Goal: Task Accomplishment & Management: Manage account settings

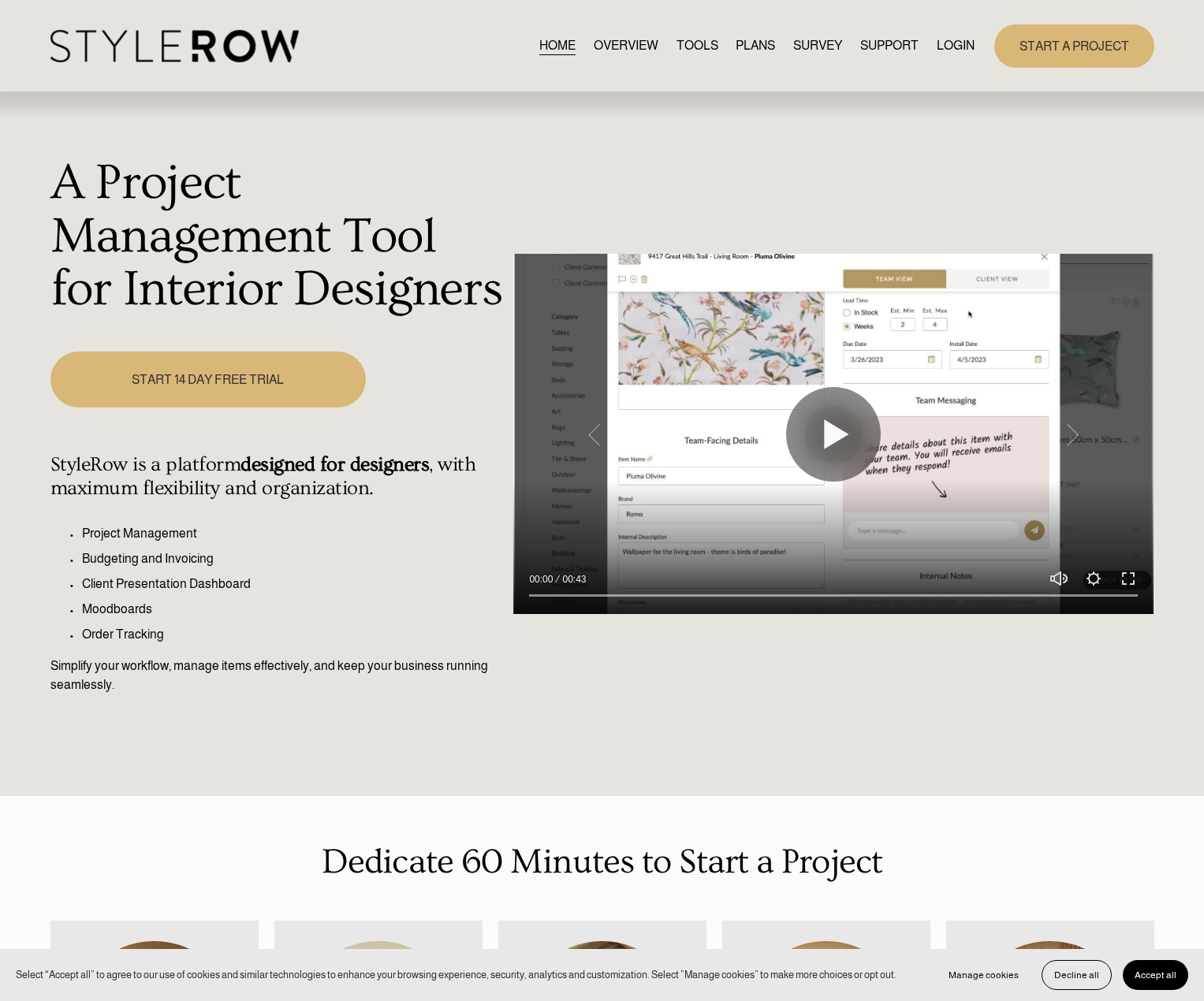
click at [949, 51] on link "LOGIN" at bounding box center [956, 45] width 38 height 21
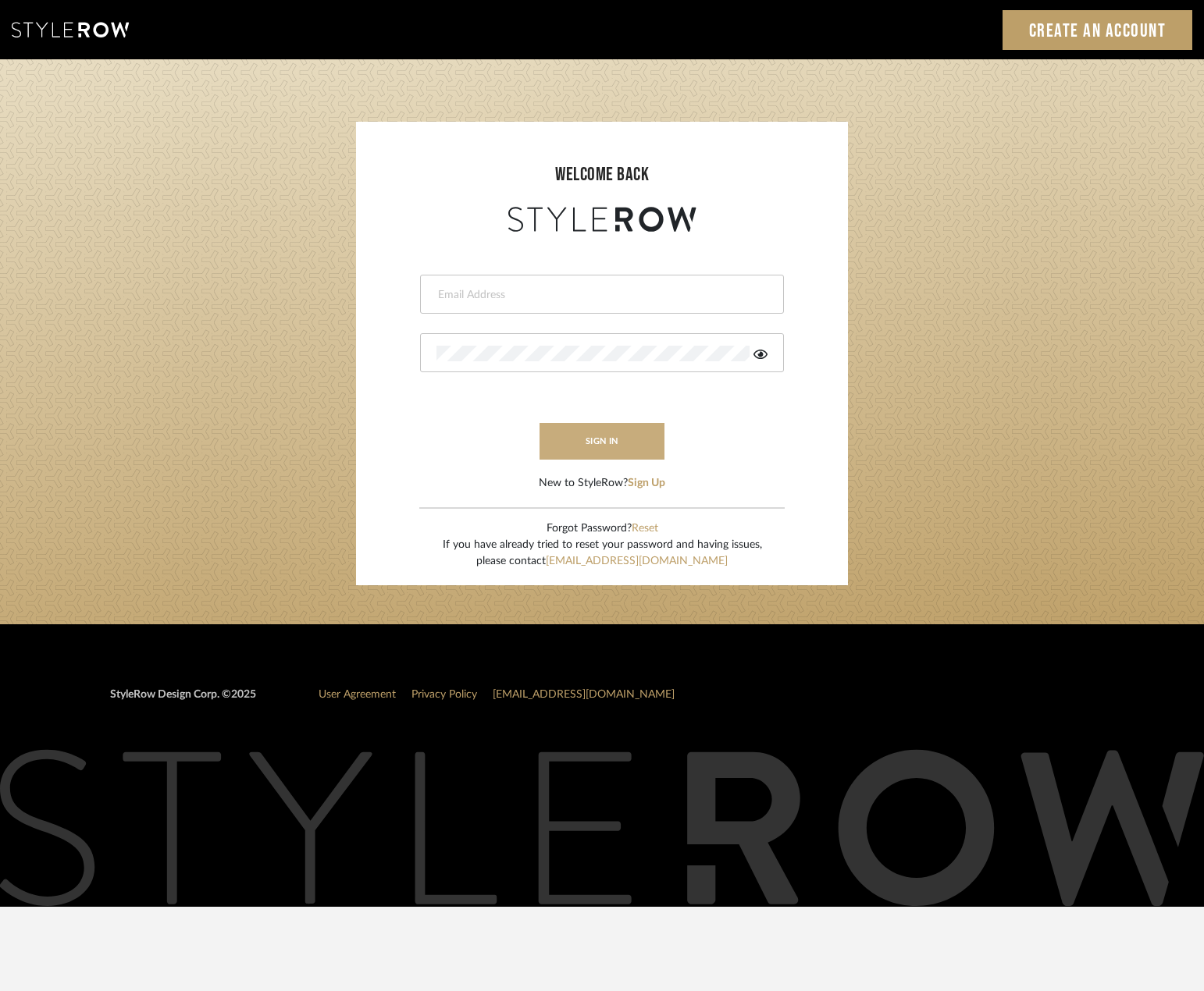
type input "[PERSON_NAME][EMAIL_ADDRESS][DOMAIN_NAME]"
click at [609, 452] on button "sign in" at bounding box center [602, 441] width 125 height 37
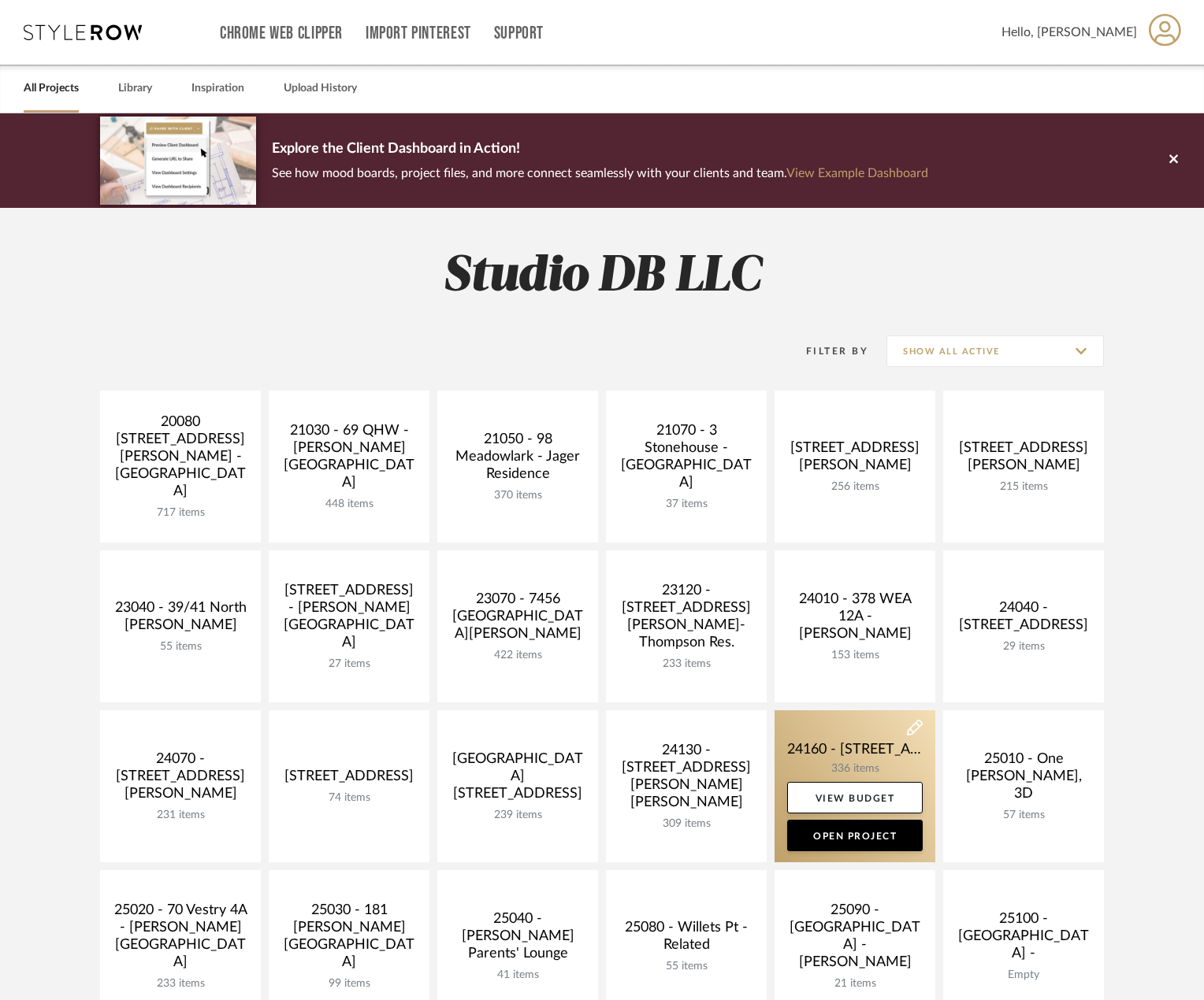
click at [862, 730] on link at bounding box center [854, 786] width 161 height 152
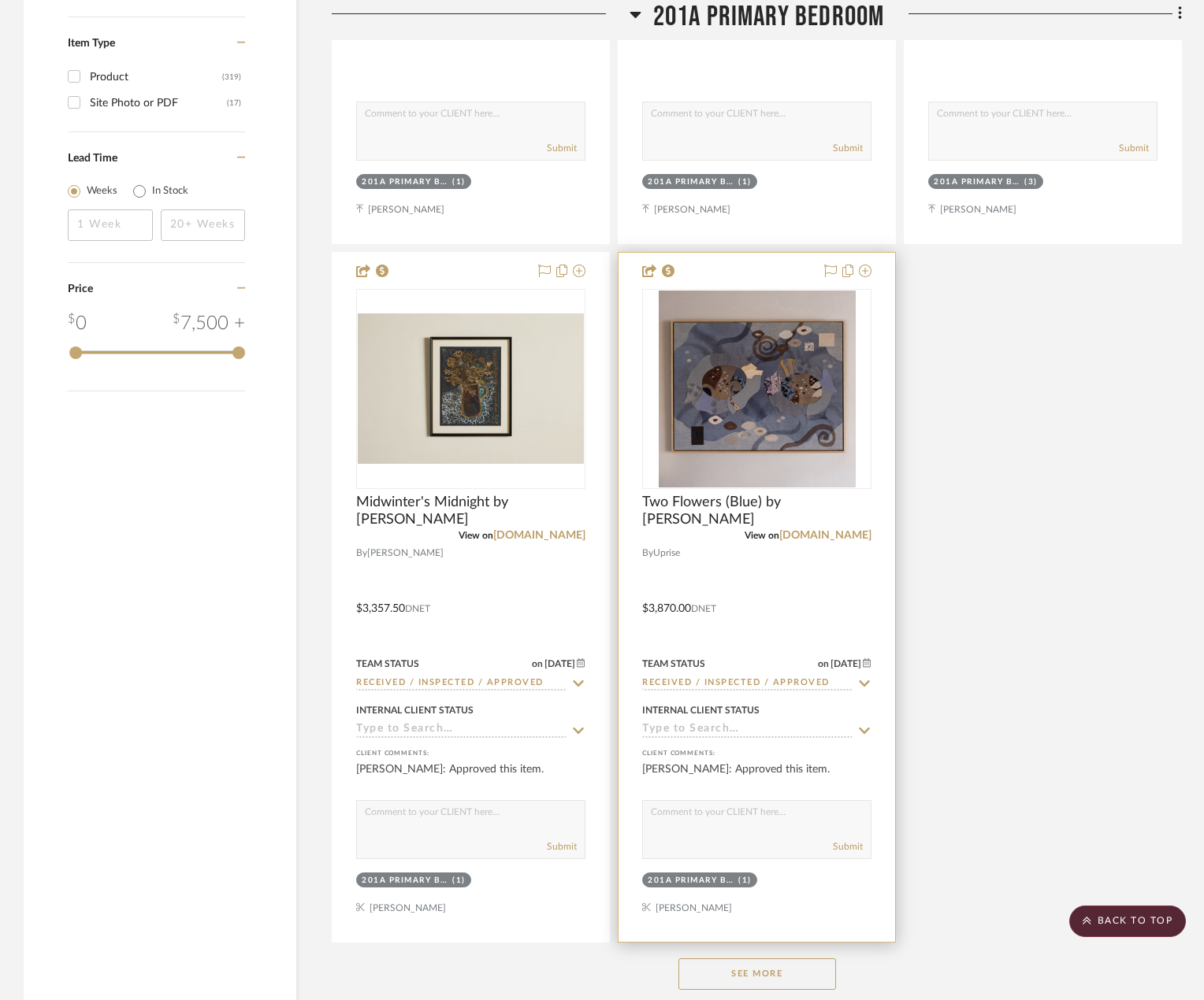
scroll to position [2993, 0]
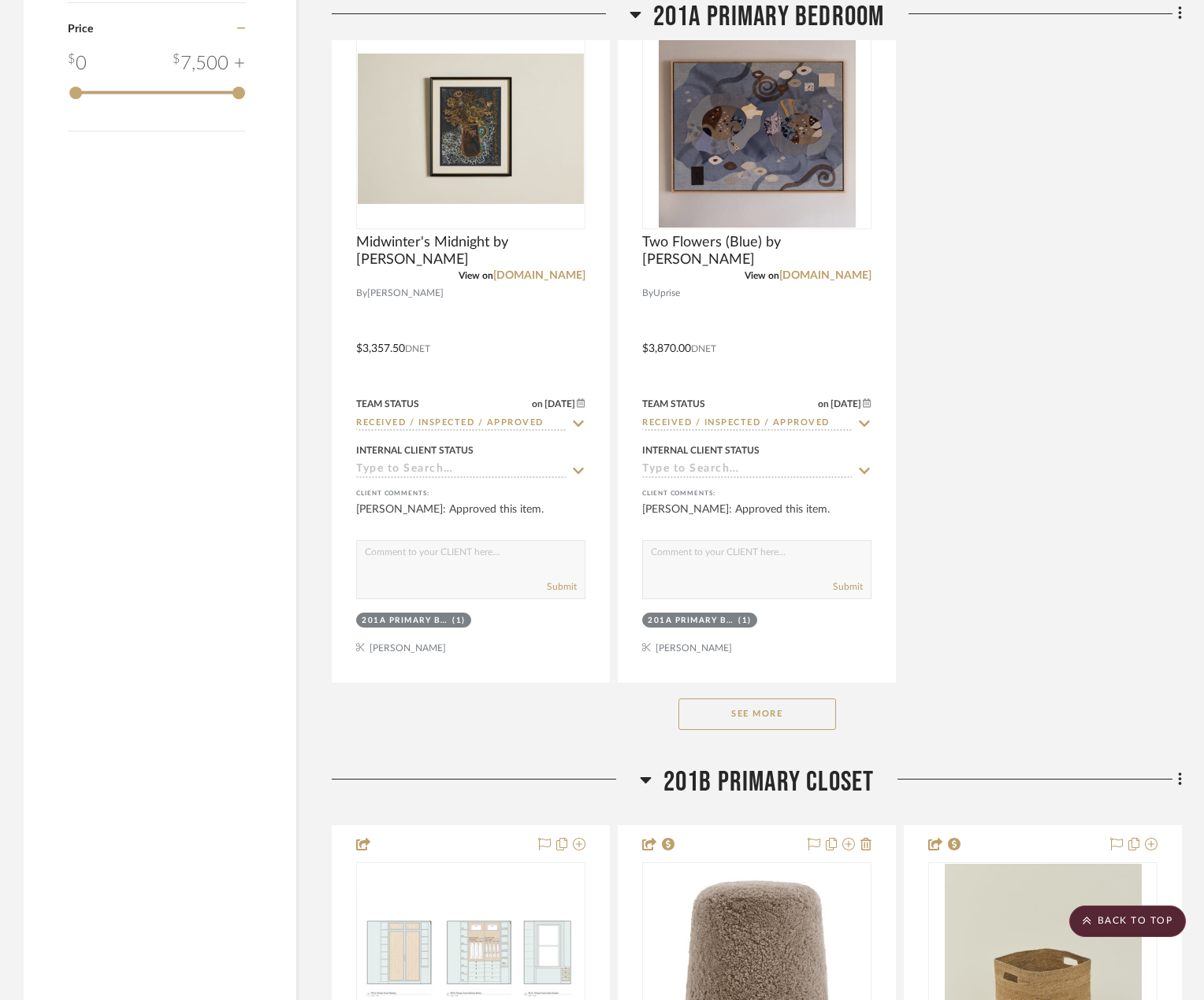
click at [758, 707] on button "See More" at bounding box center [757, 714] width 158 height 32
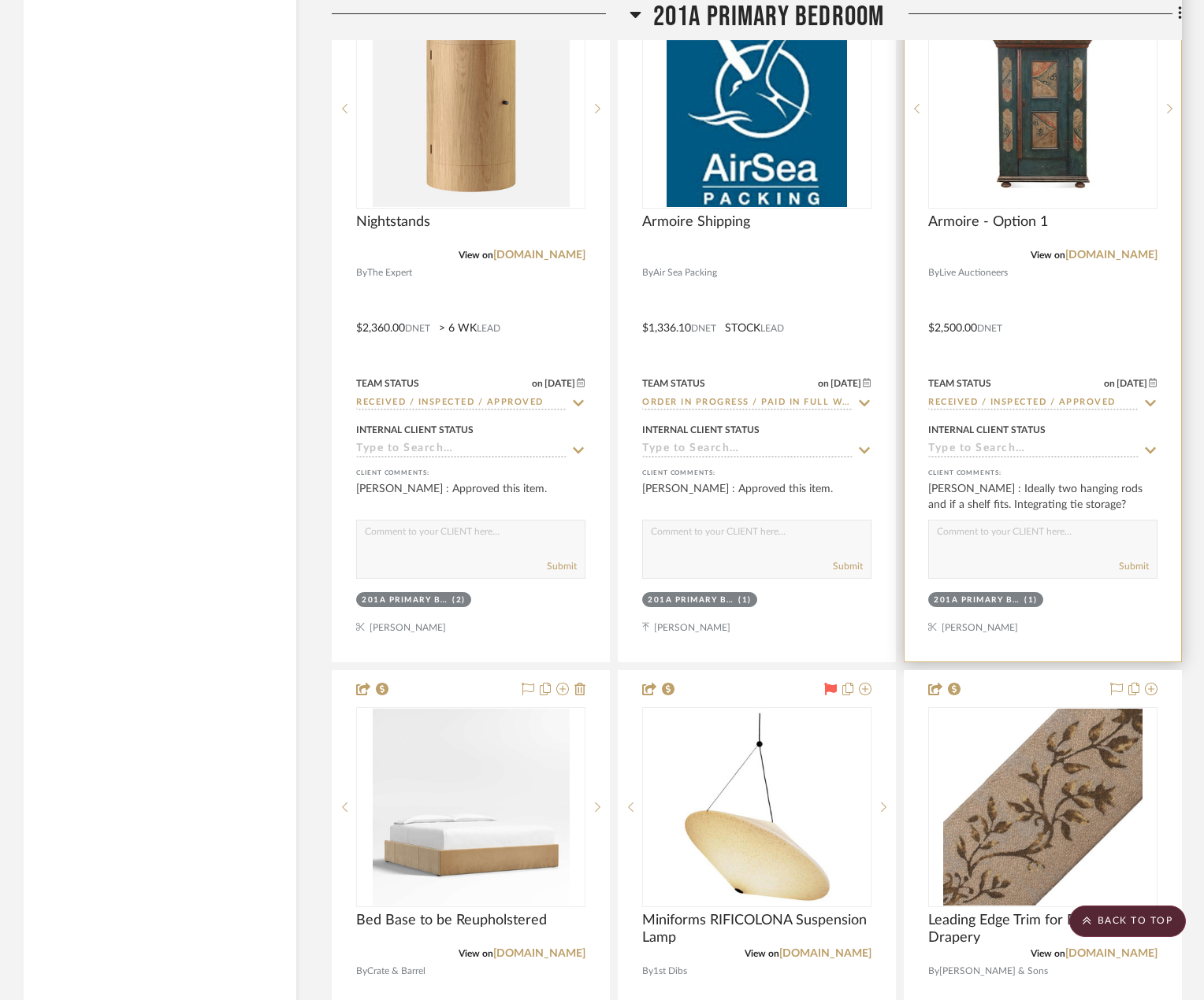
scroll to position [4333, 0]
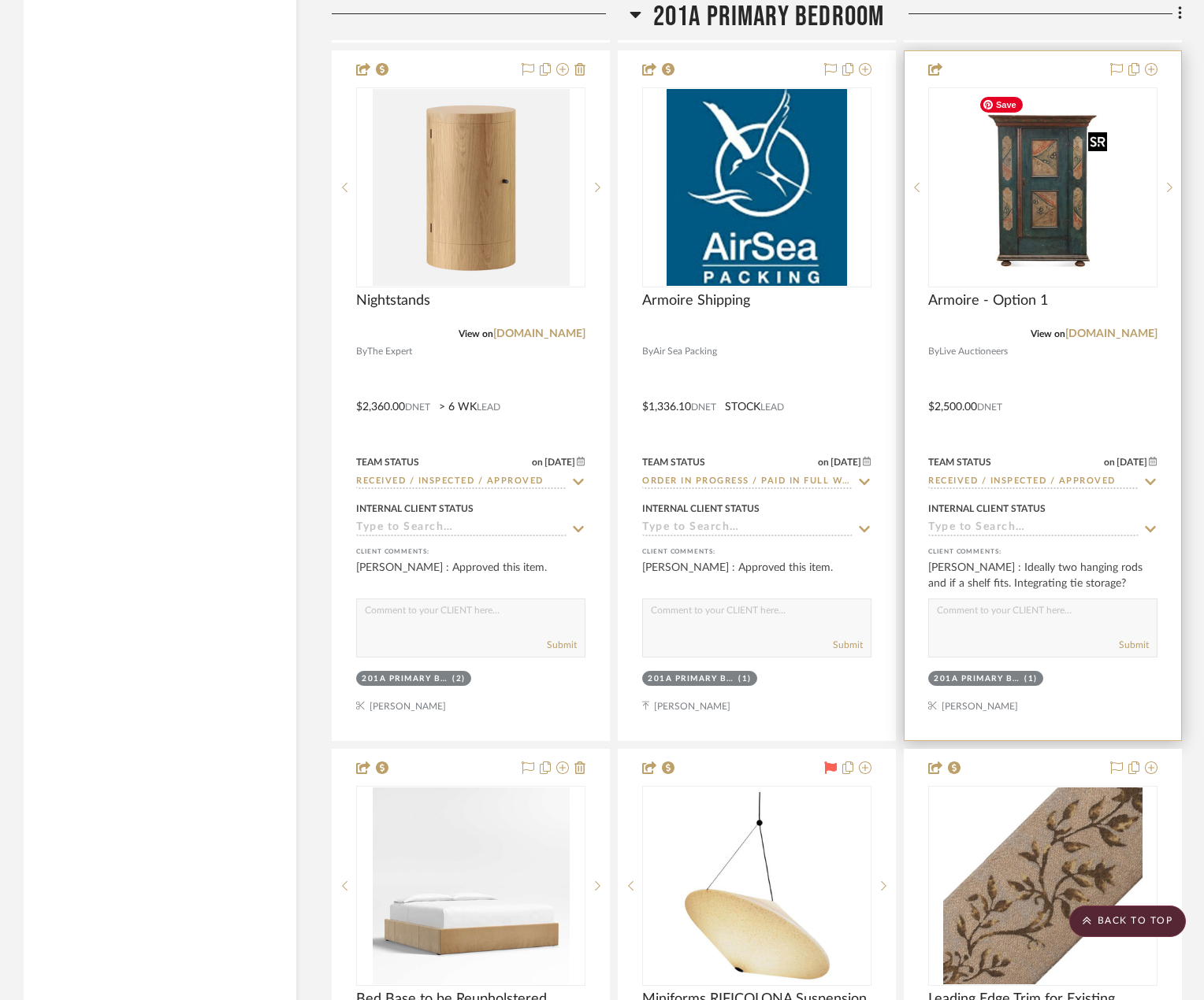
click at [0, 0] on img at bounding box center [0, 0] width 0 height 0
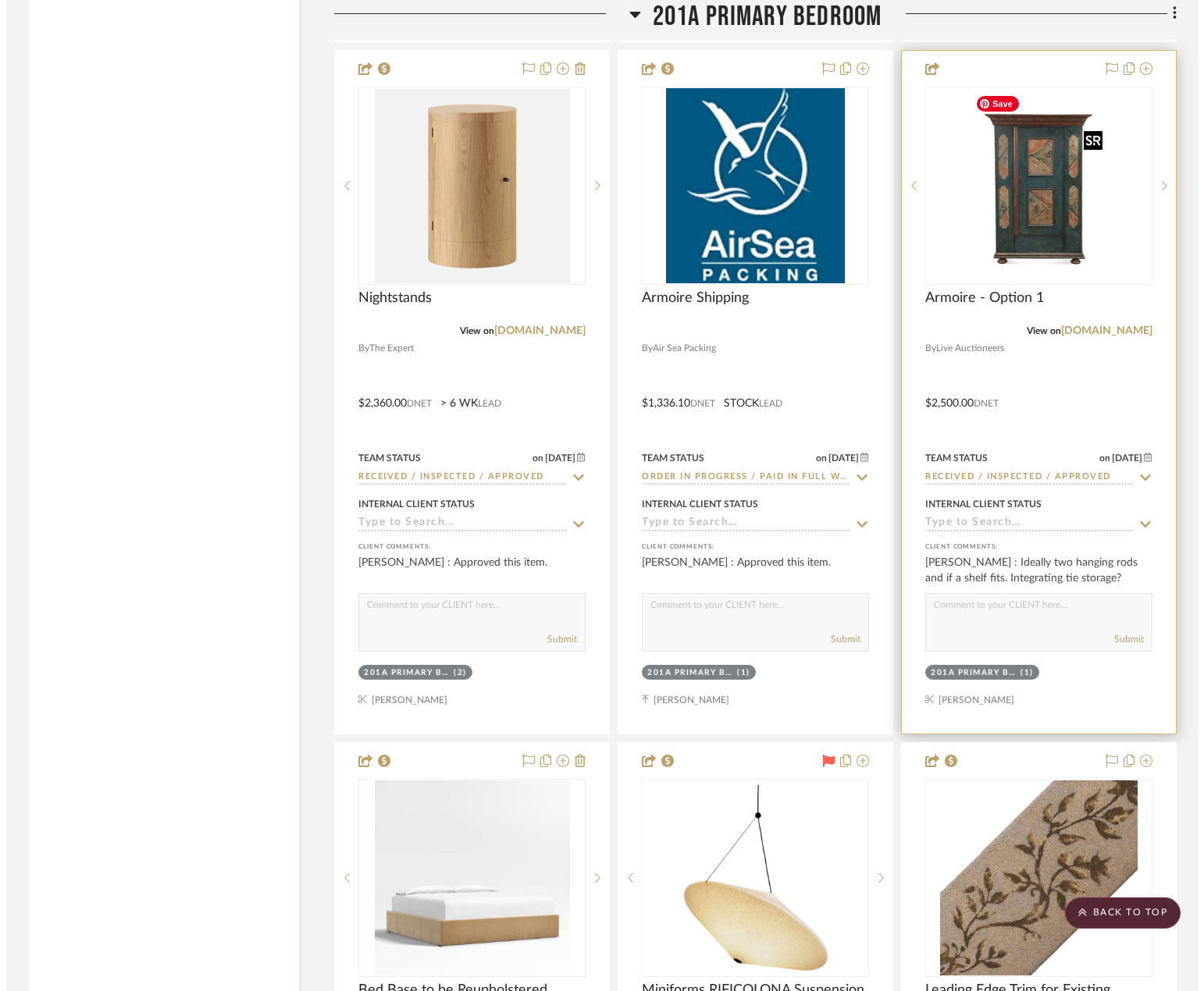
scroll to position [0, 0]
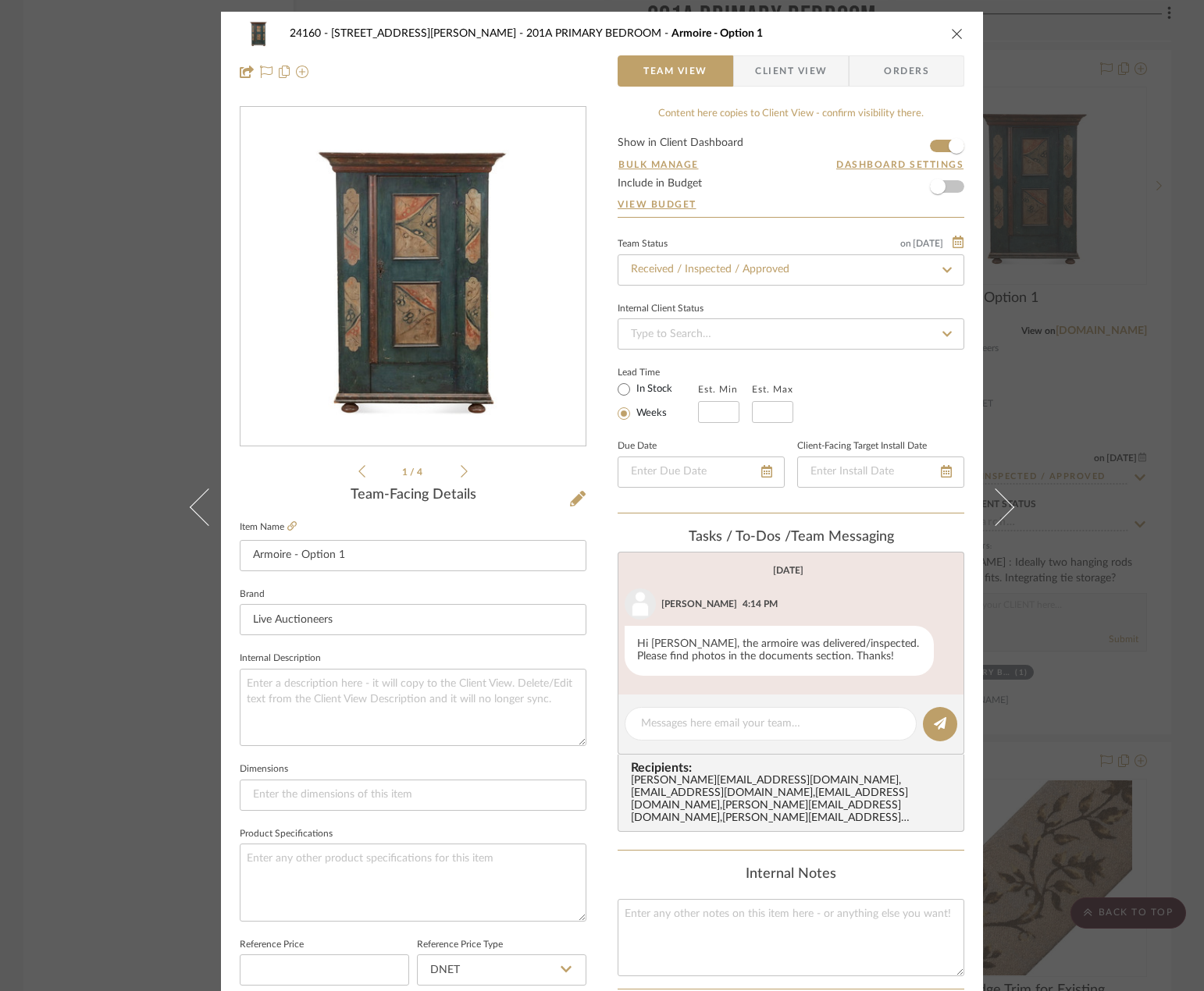
click at [460, 473] on icon at bounding box center [463, 471] width 7 height 14
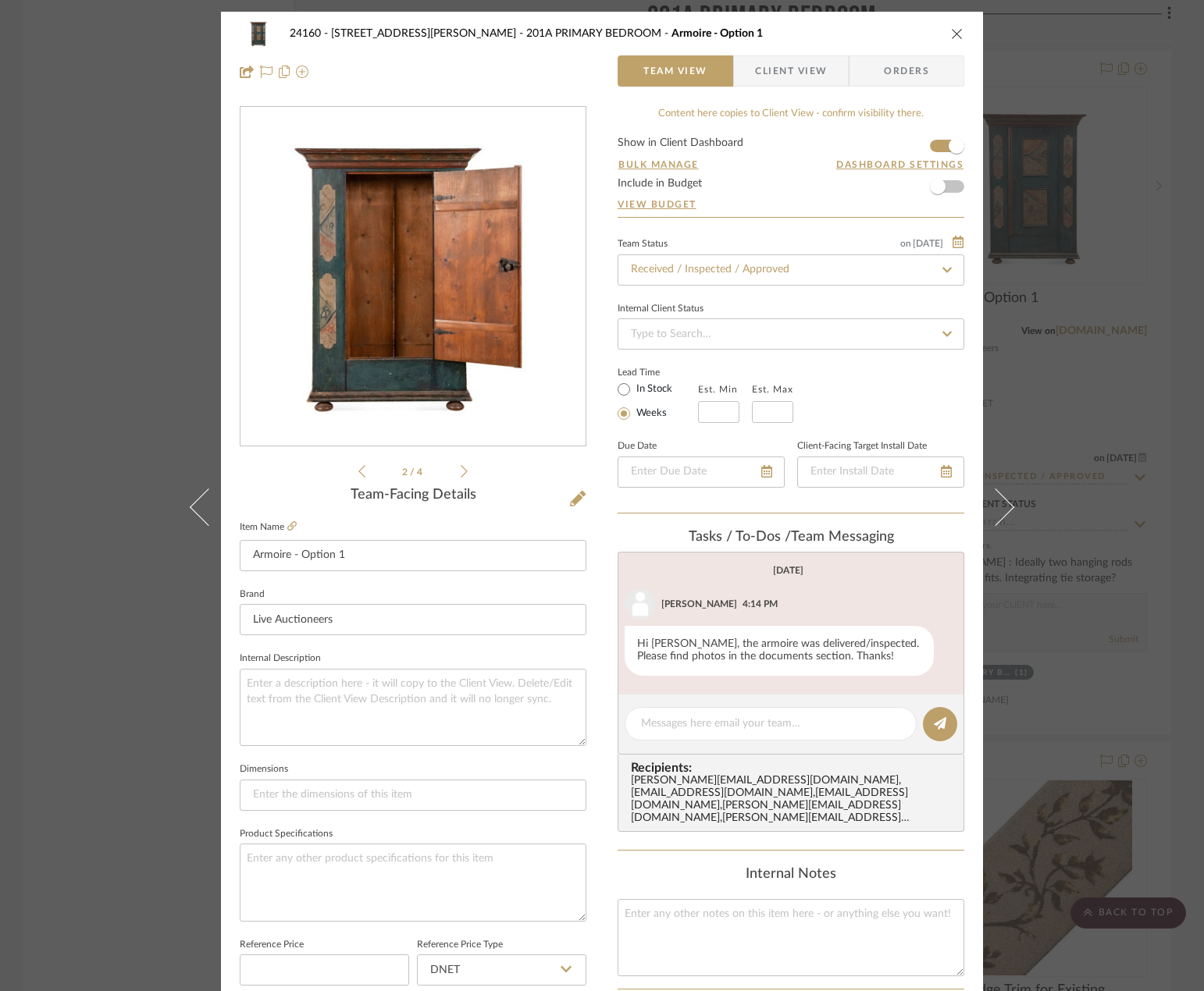
click at [460, 474] on icon at bounding box center [463, 471] width 7 height 13
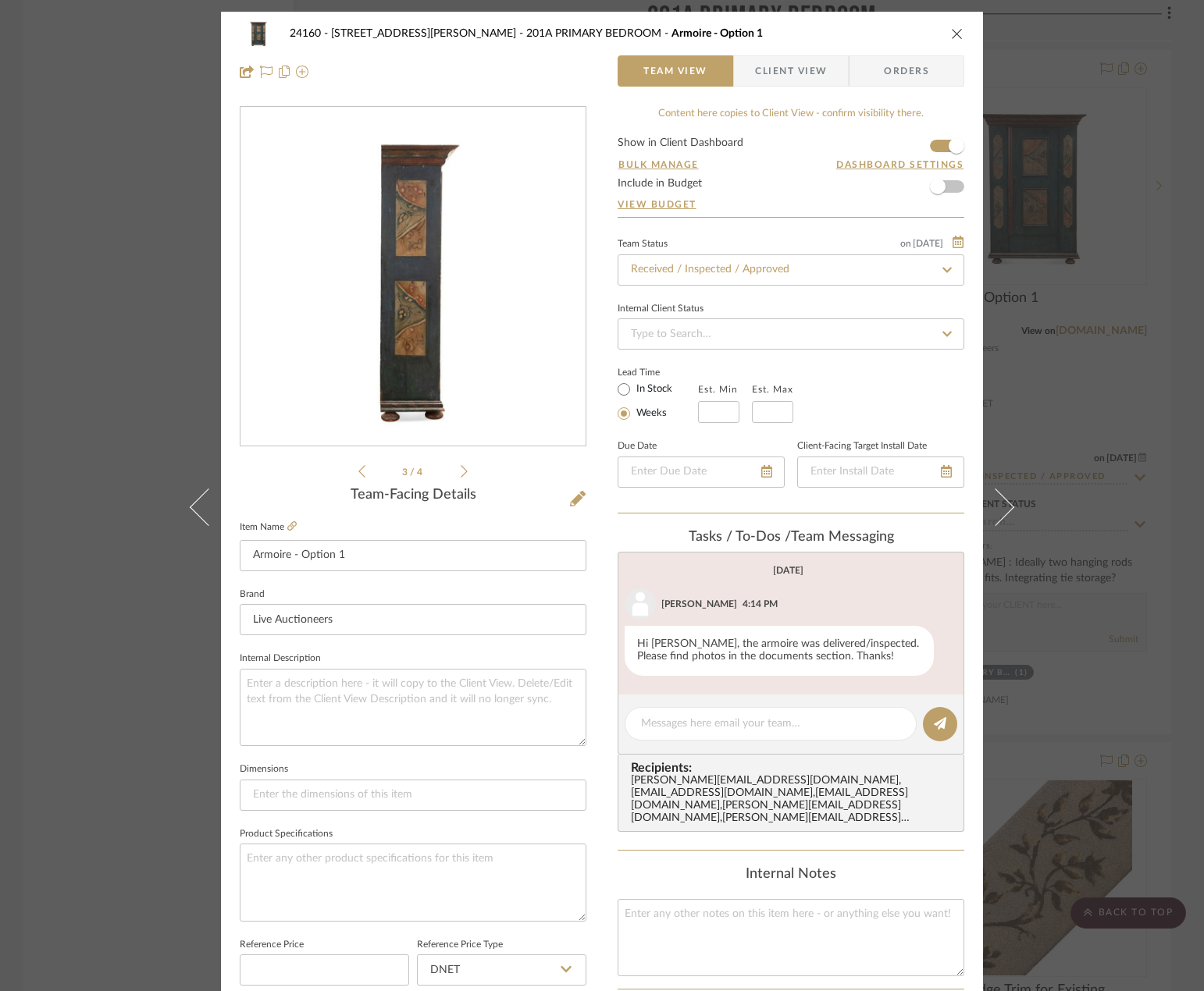
click at [460, 474] on icon at bounding box center [463, 471] width 7 height 13
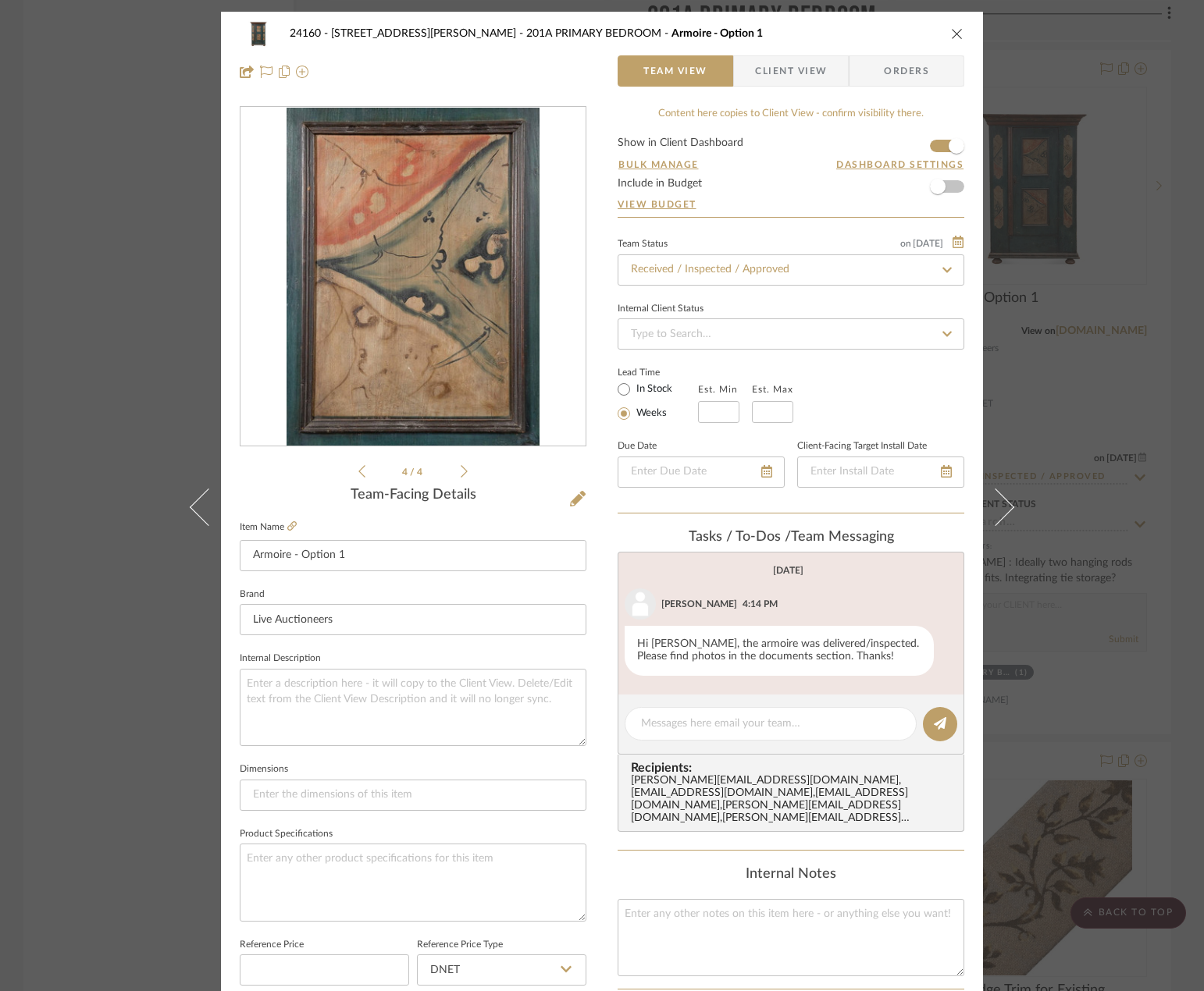
click at [460, 474] on icon at bounding box center [463, 471] width 7 height 13
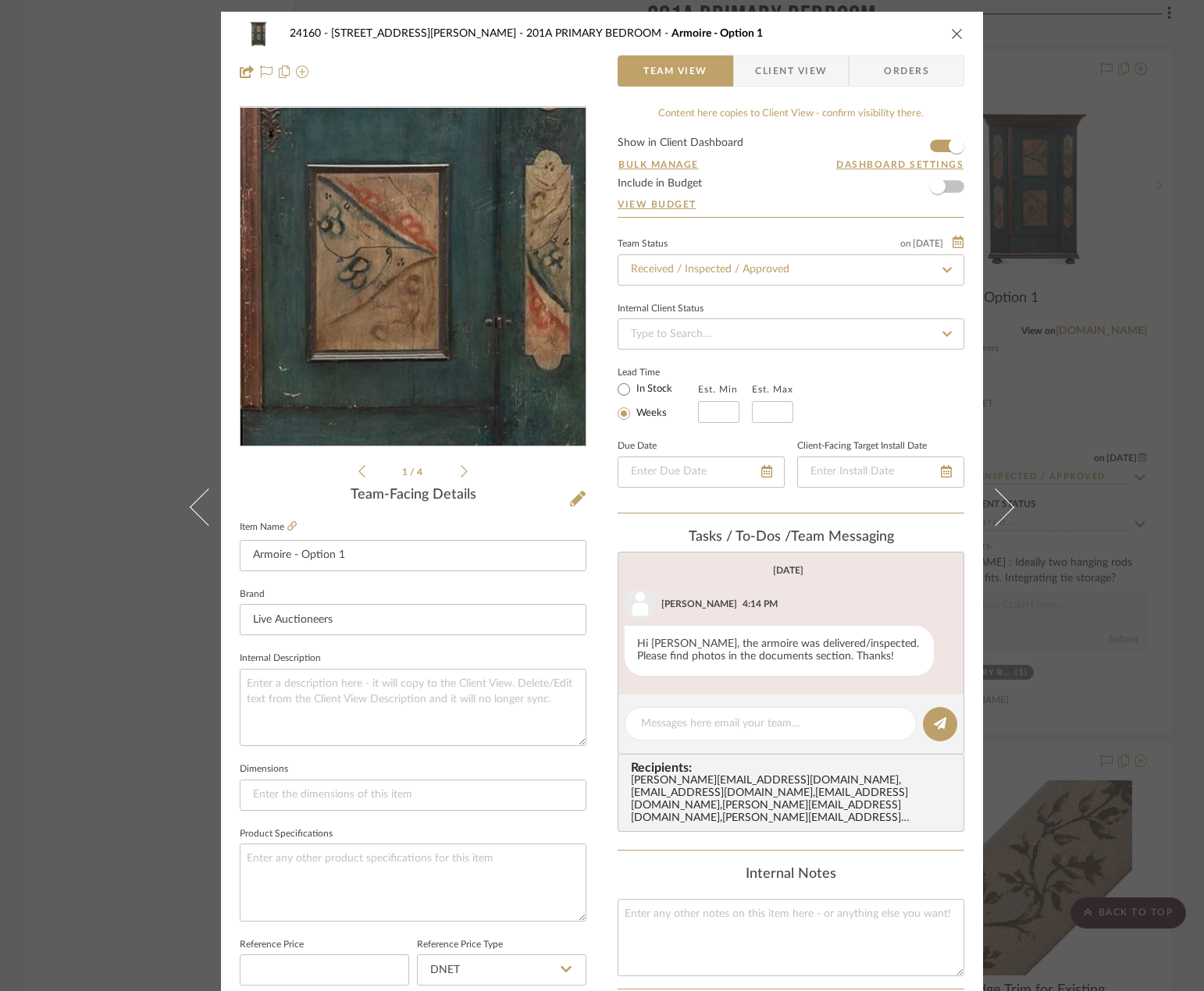
click at [423, 320] on img "0" at bounding box center [413, 277] width 242 height 339
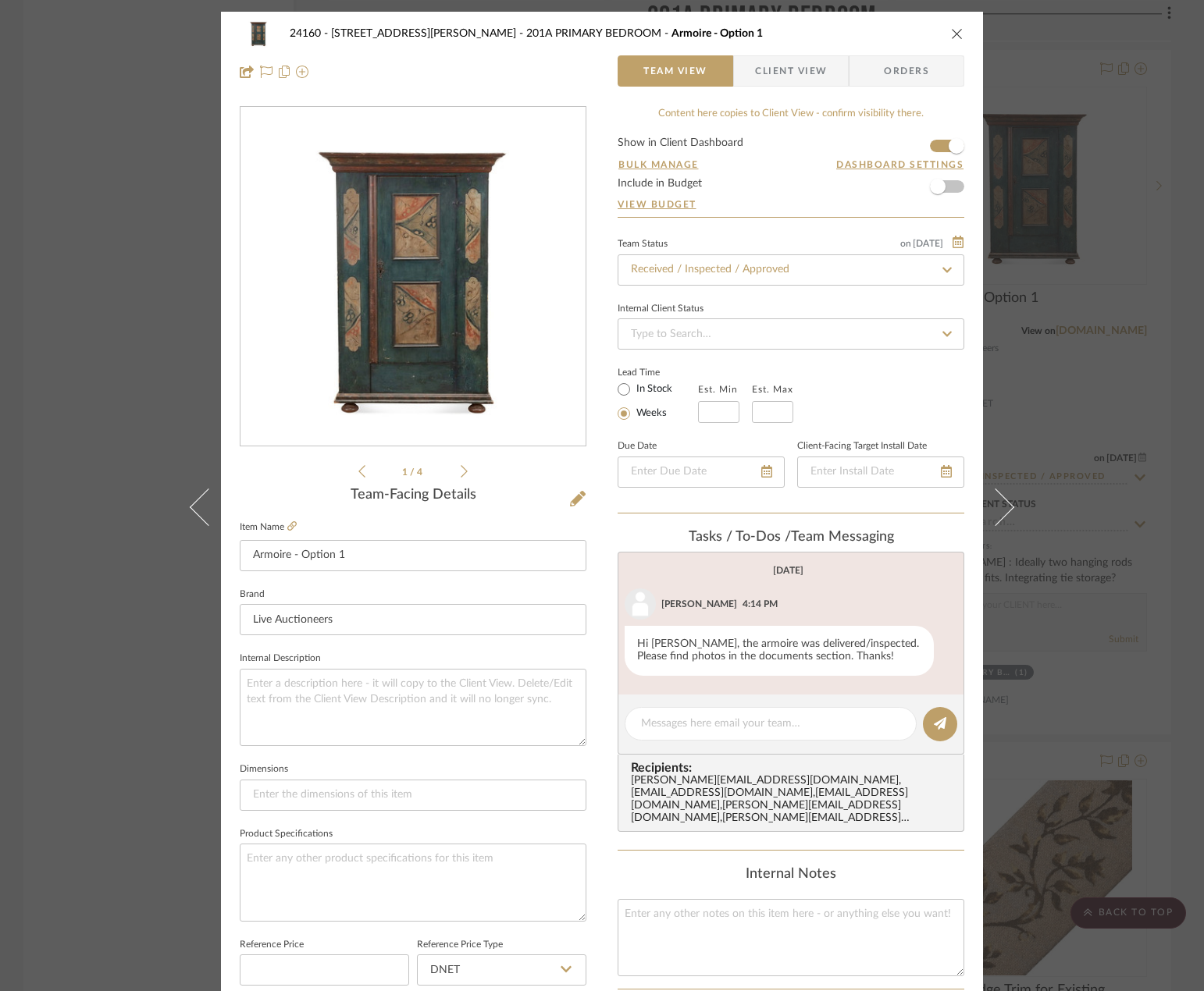
drag, startPoint x: 598, startPoint y: 434, endPoint x: 474, endPoint y: 293, distance: 187.8
click at [475, 292] on img "0" at bounding box center [413, 277] width 242 height 339
drag, startPoint x: 533, startPoint y: 360, endPoint x: 447, endPoint y: 308, distance: 100.5
click at [447, 308] on img "0" at bounding box center [413, 277] width 242 height 339
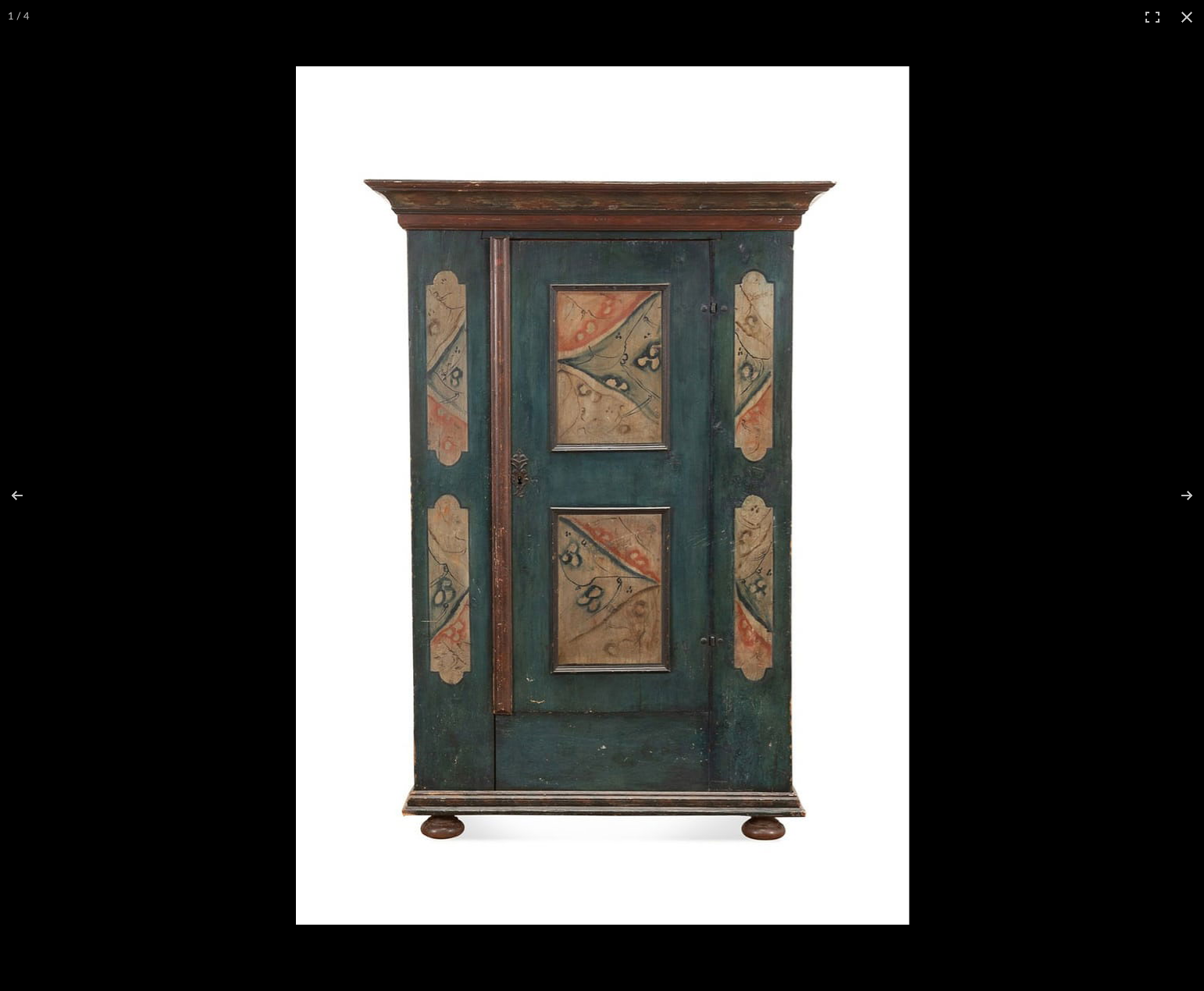
click at [530, 401] on img at bounding box center [602, 495] width 613 height 858
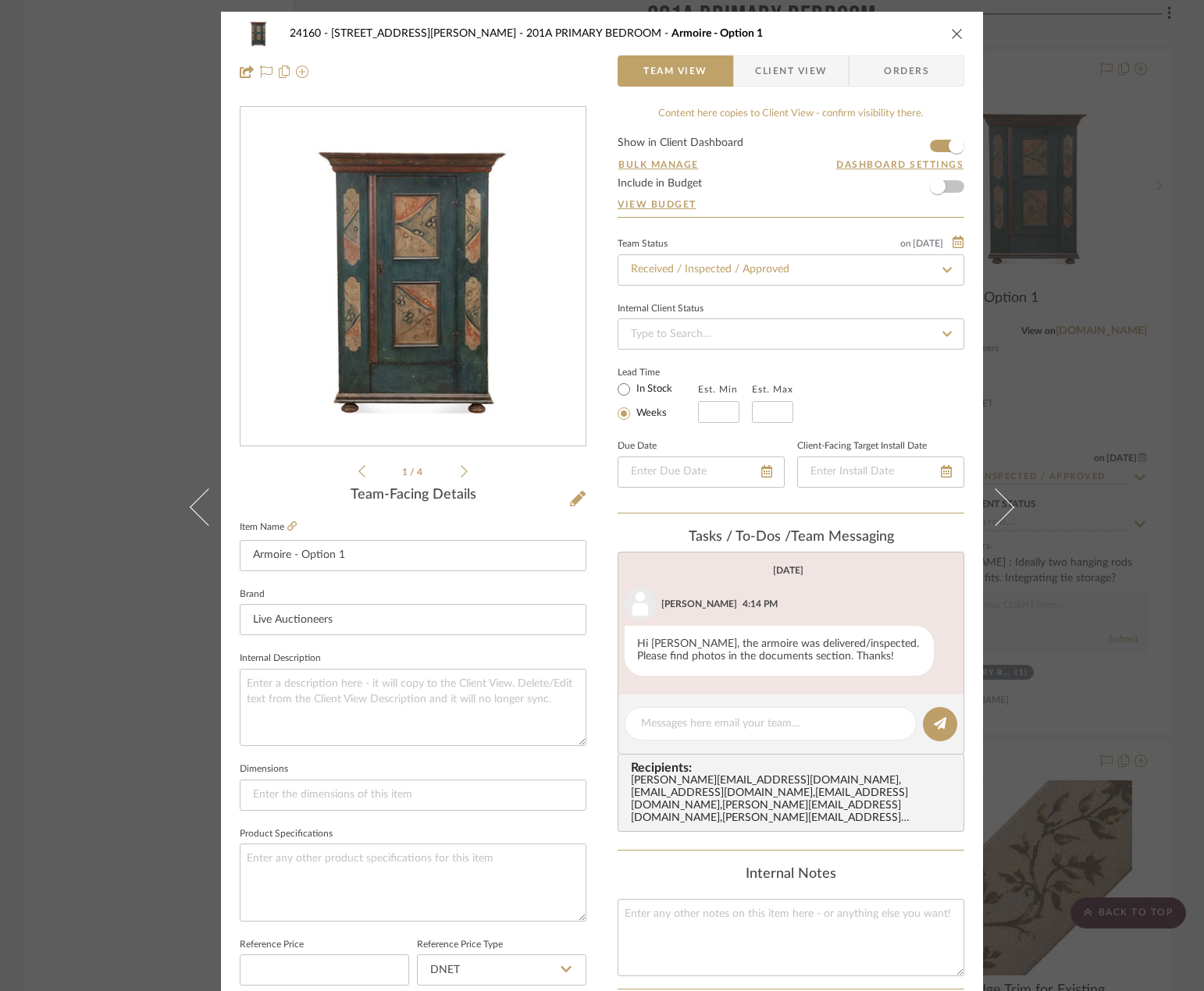
click at [809, 72] on span "Client View" at bounding box center [790, 71] width 72 height 32
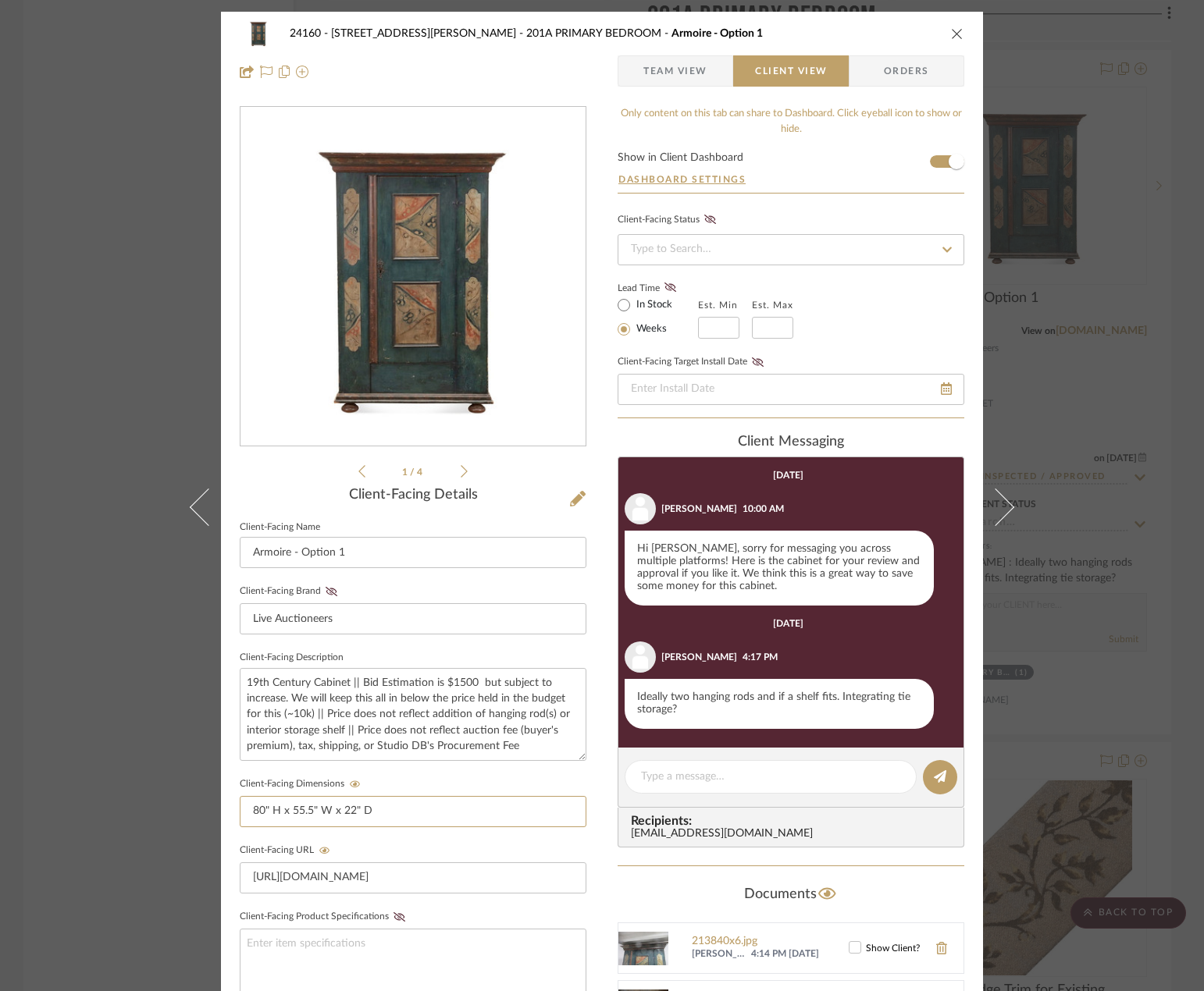
drag, startPoint x: 391, startPoint y: 805, endPoint x: 135, endPoint y: 842, distance: 258.7
click at [125, 847] on div "24160 - 214 E 18th Street - Satow Elliot 201A PRIMARY BEDROOM Armoire - Option …" at bounding box center [602, 495] width 1204 height 991
click at [396, 814] on input "80" H x 55.5" W x 22" D" at bounding box center [413, 812] width 347 height 32
click at [408, 849] on fieldset "Client-Facing URL https://www.liveauctioneers.com/item/209057148_northern-europ…" at bounding box center [413, 866] width 347 height 53
click at [460, 473] on icon at bounding box center [463, 471] width 7 height 14
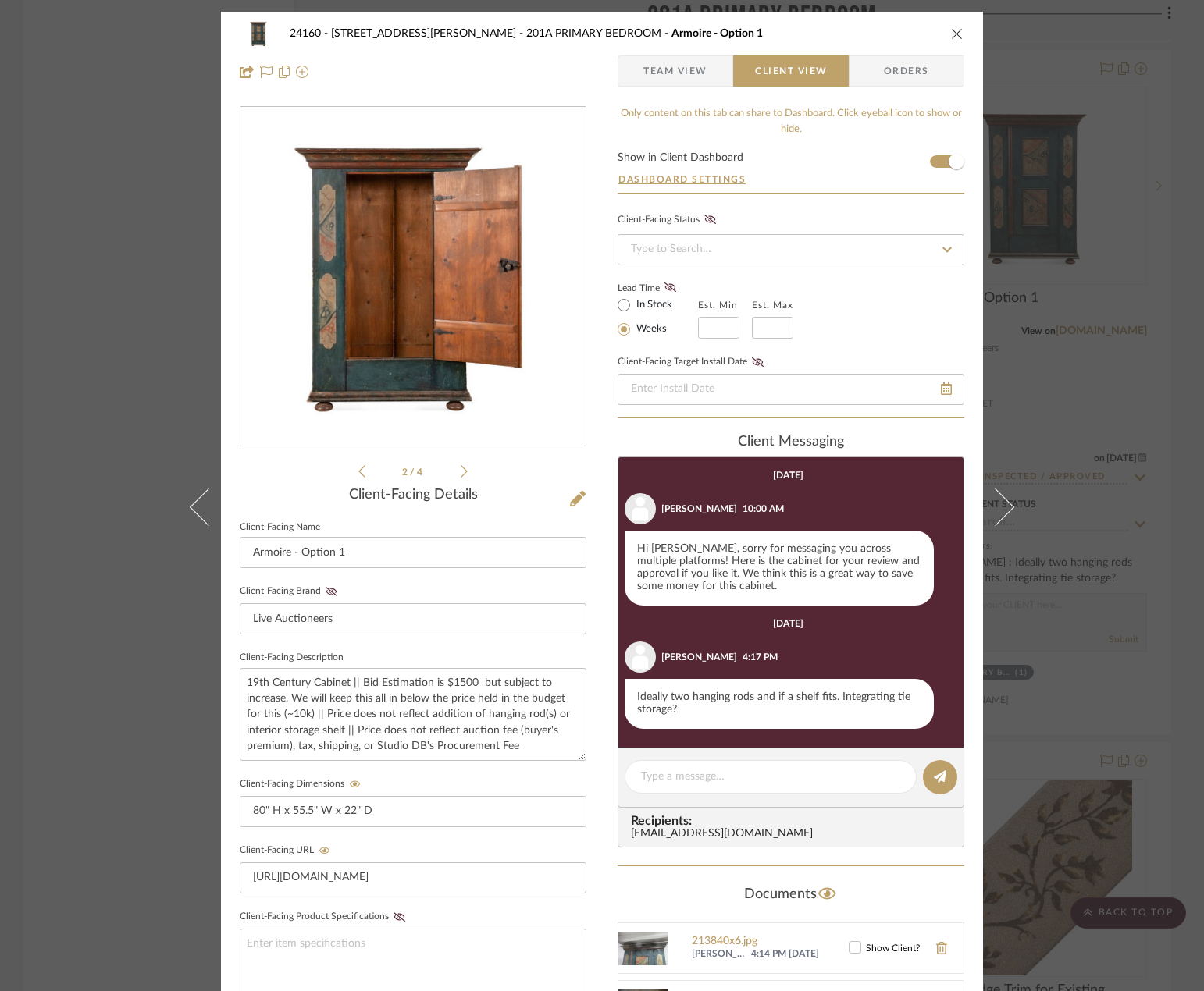
click at [460, 473] on icon at bounding box center [463, 471] width 7 height 14
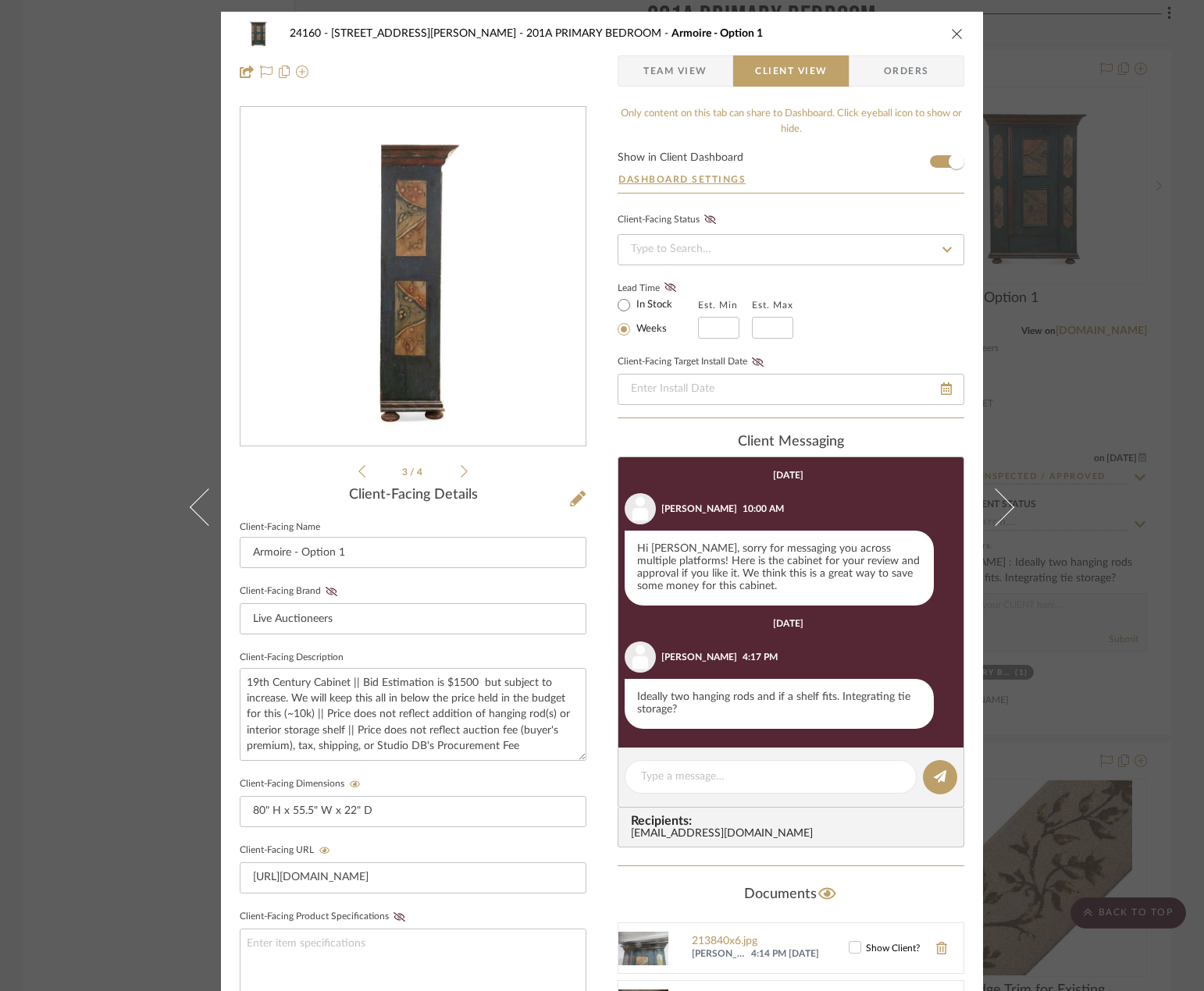
click at [460, 473] on icon at bounding box center [463, 471] width 7 height 14
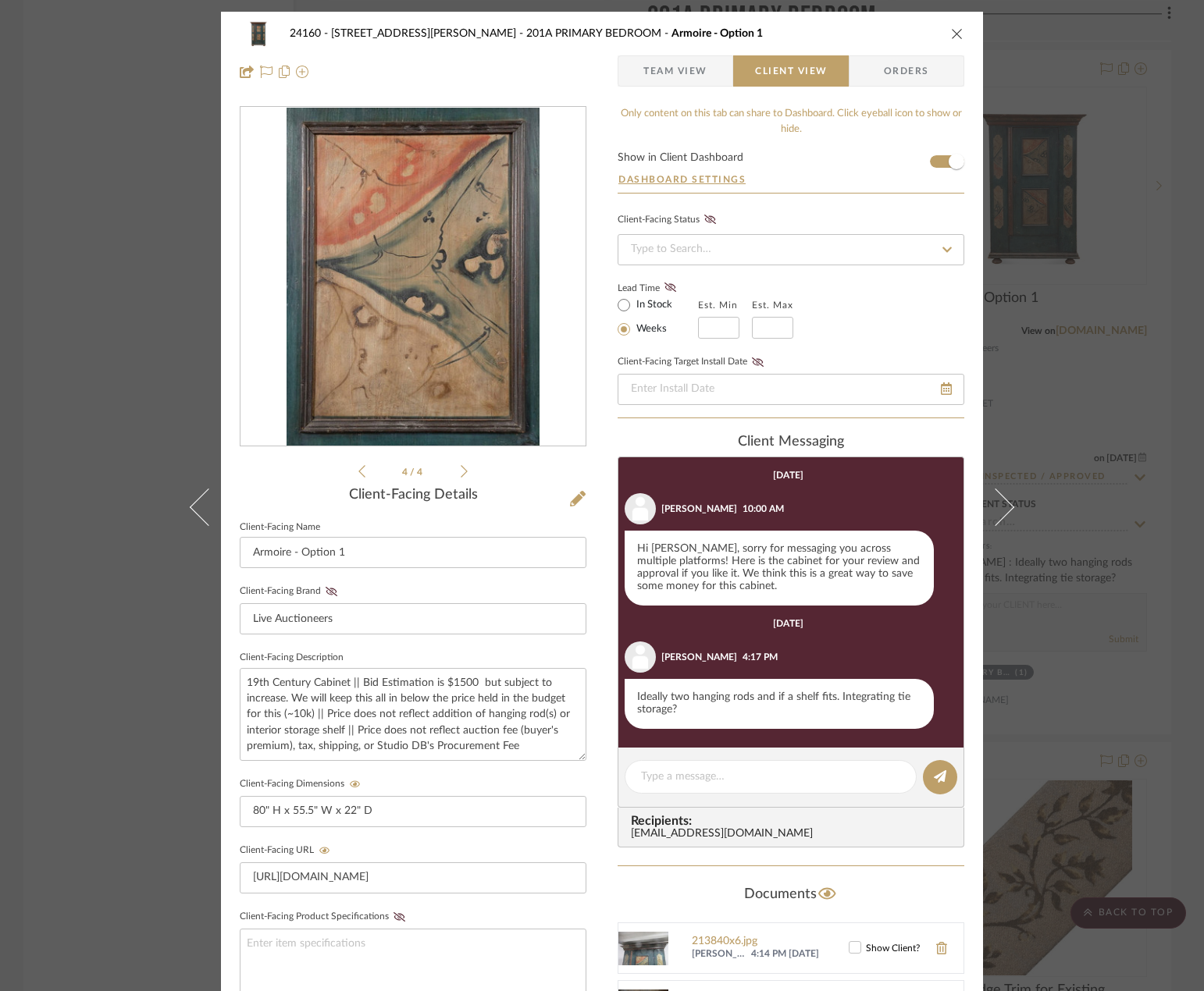
click at [460, 473] on icon at bounding box center [463, 471] width 7 height 14
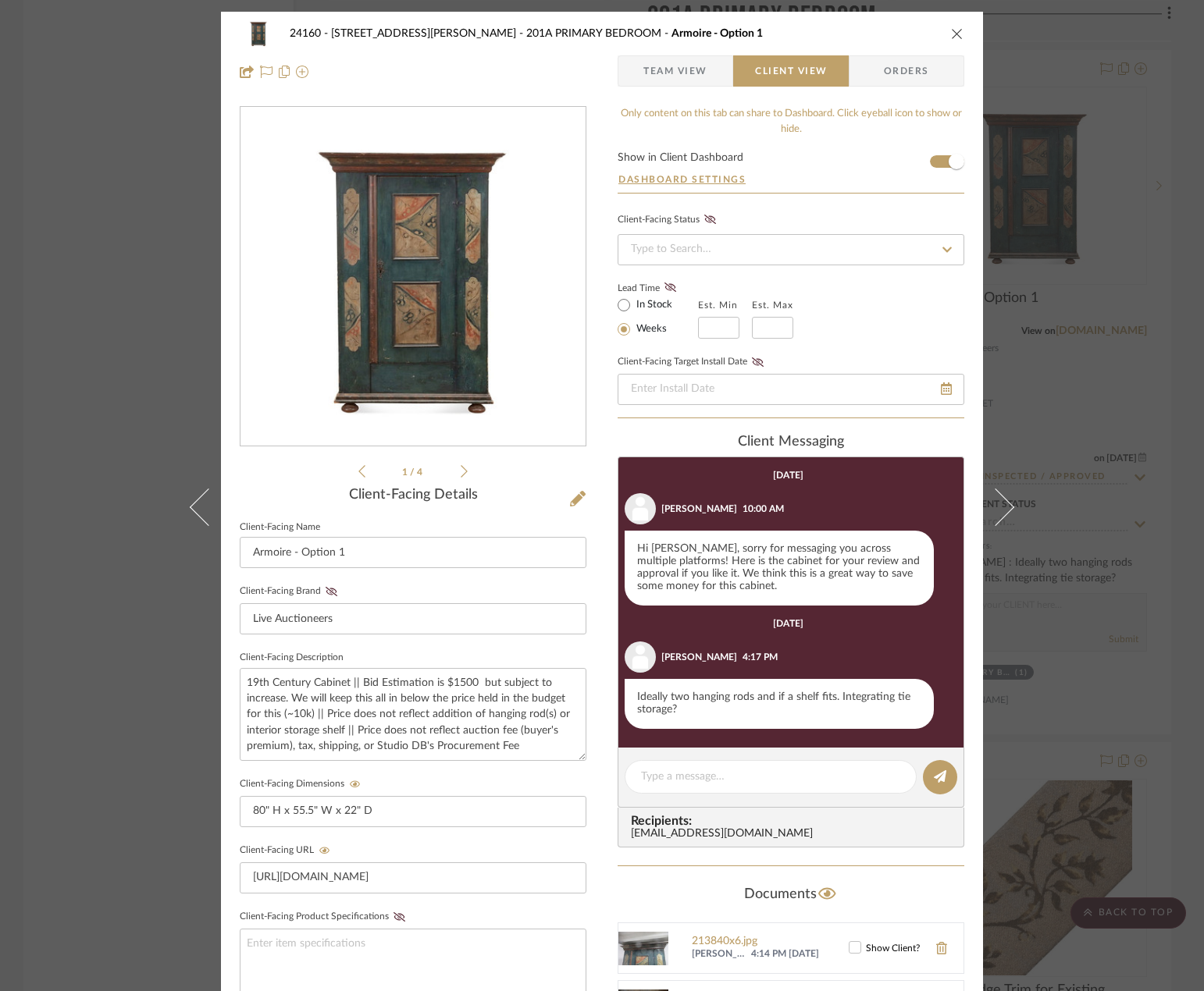
click at [460, 474] on icon at bounding box center [463, 471] width 7 height 14
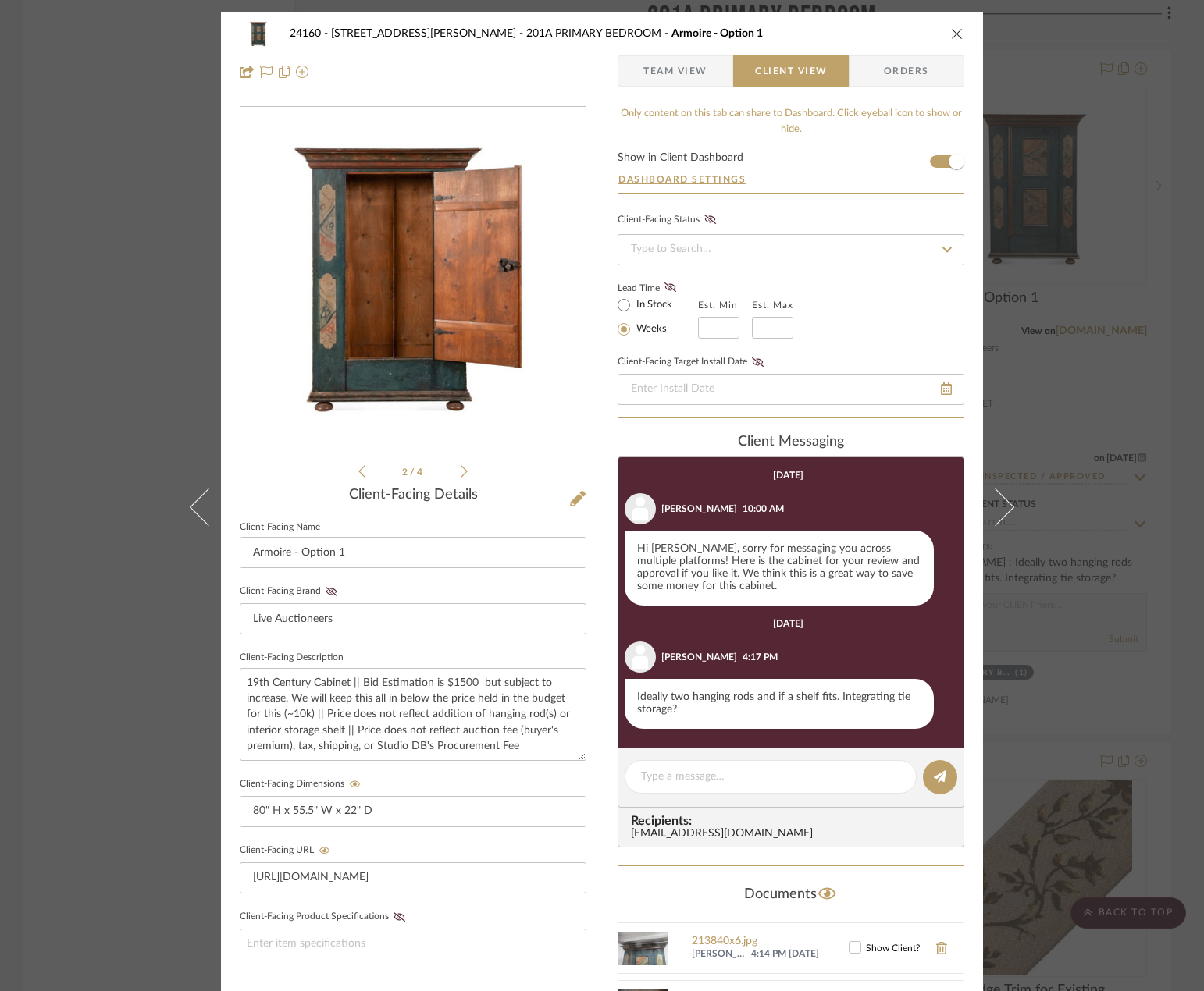
click at [359, 470] on icon at bounding box center [361, 471] width 7 height 14
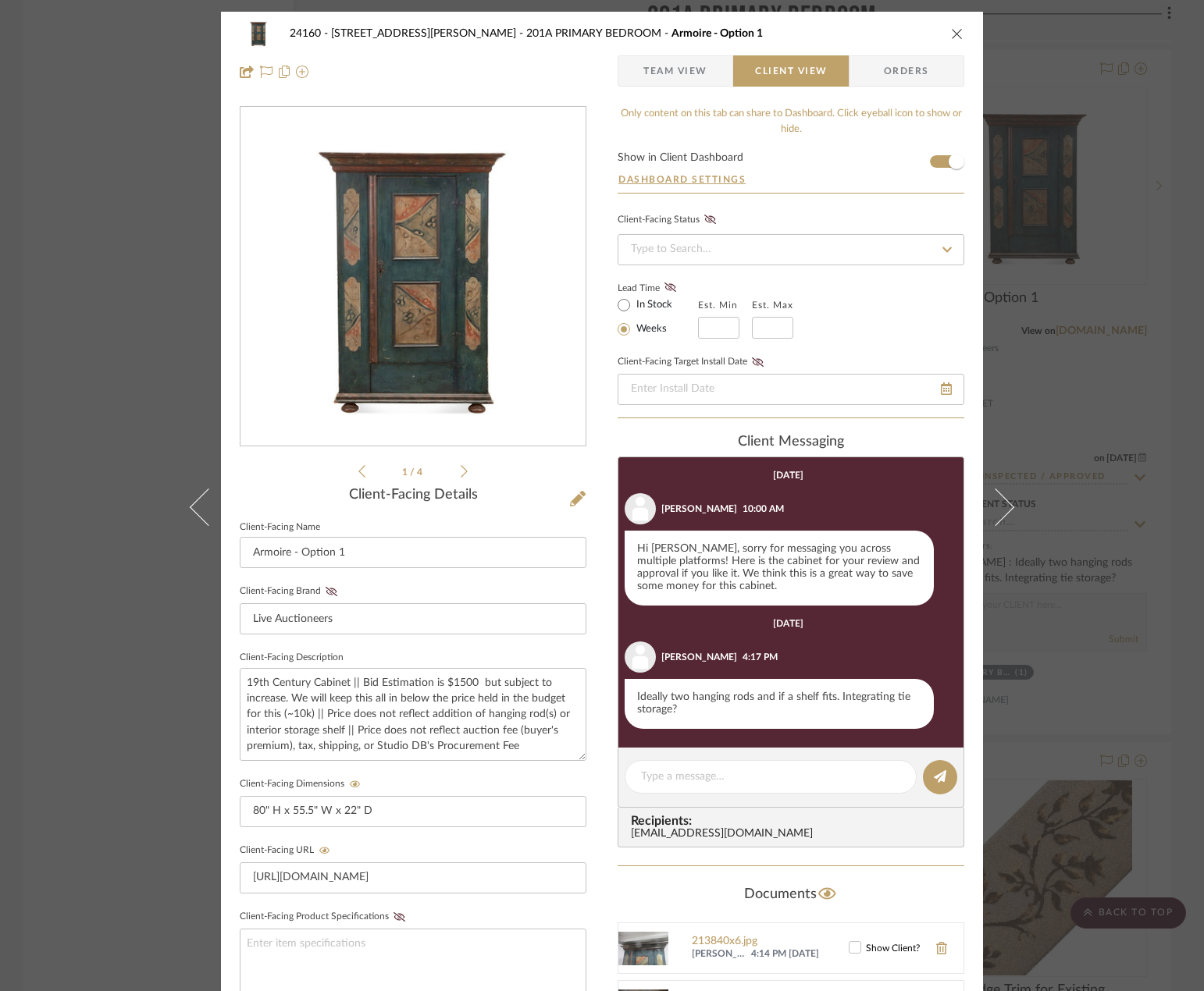
click at [359, 470] on icon at bounding box center [361, 471] width 7 height 14
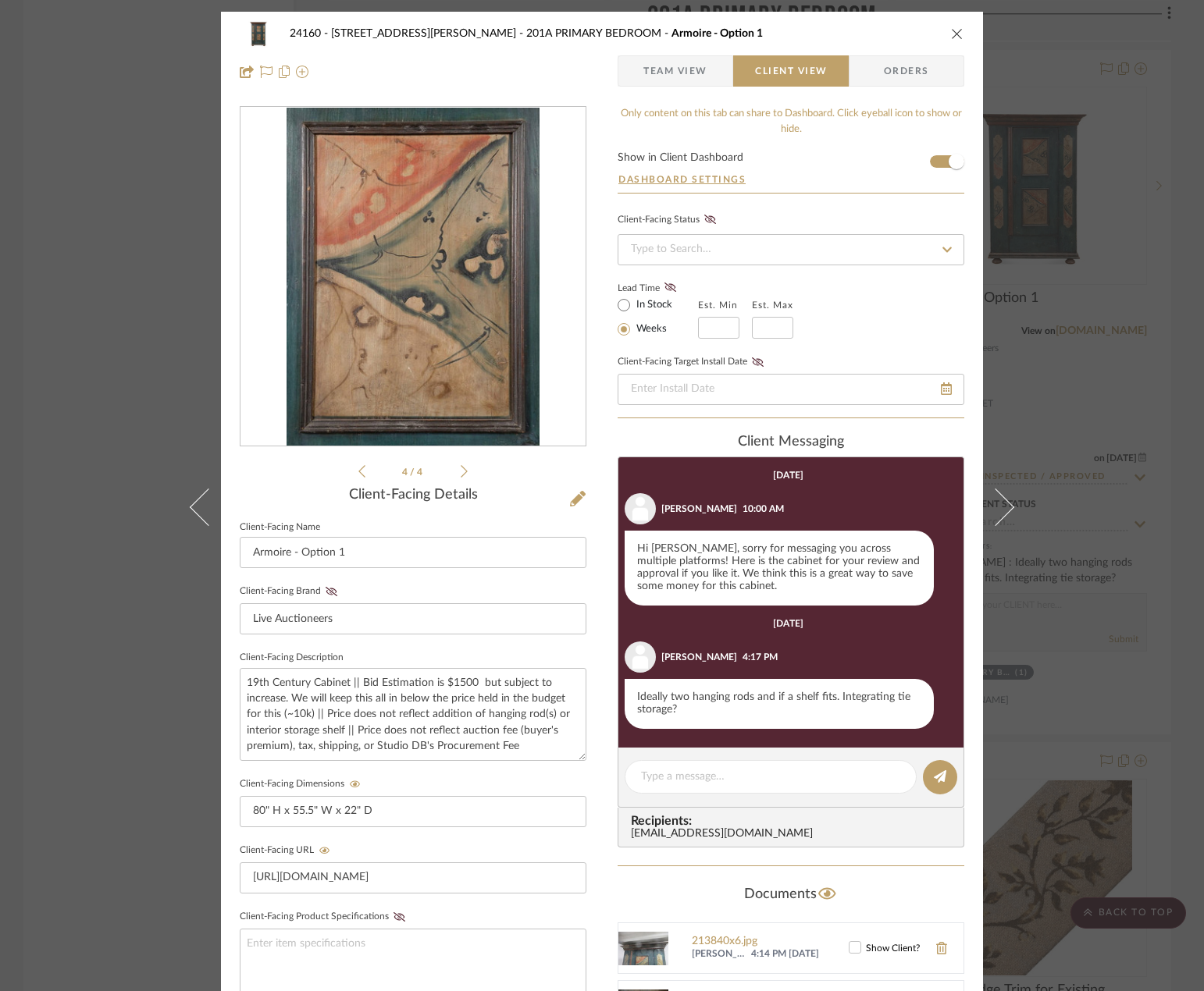
click at [359, 470] on icon at bounding box center [361, 471] width 7 height 14
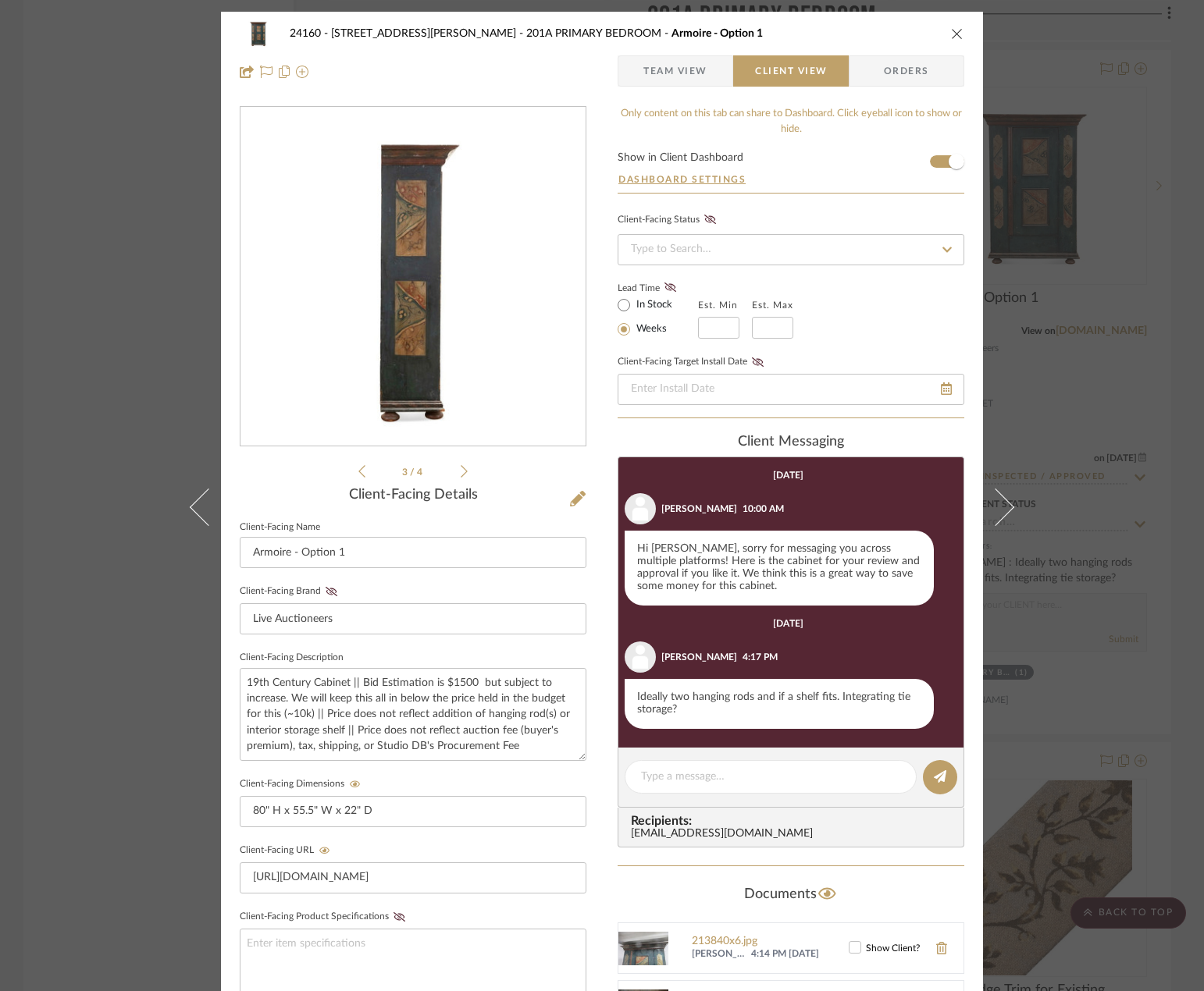
click at [359, 470] on icon at bounding box center [361, 471] width 7 height 14
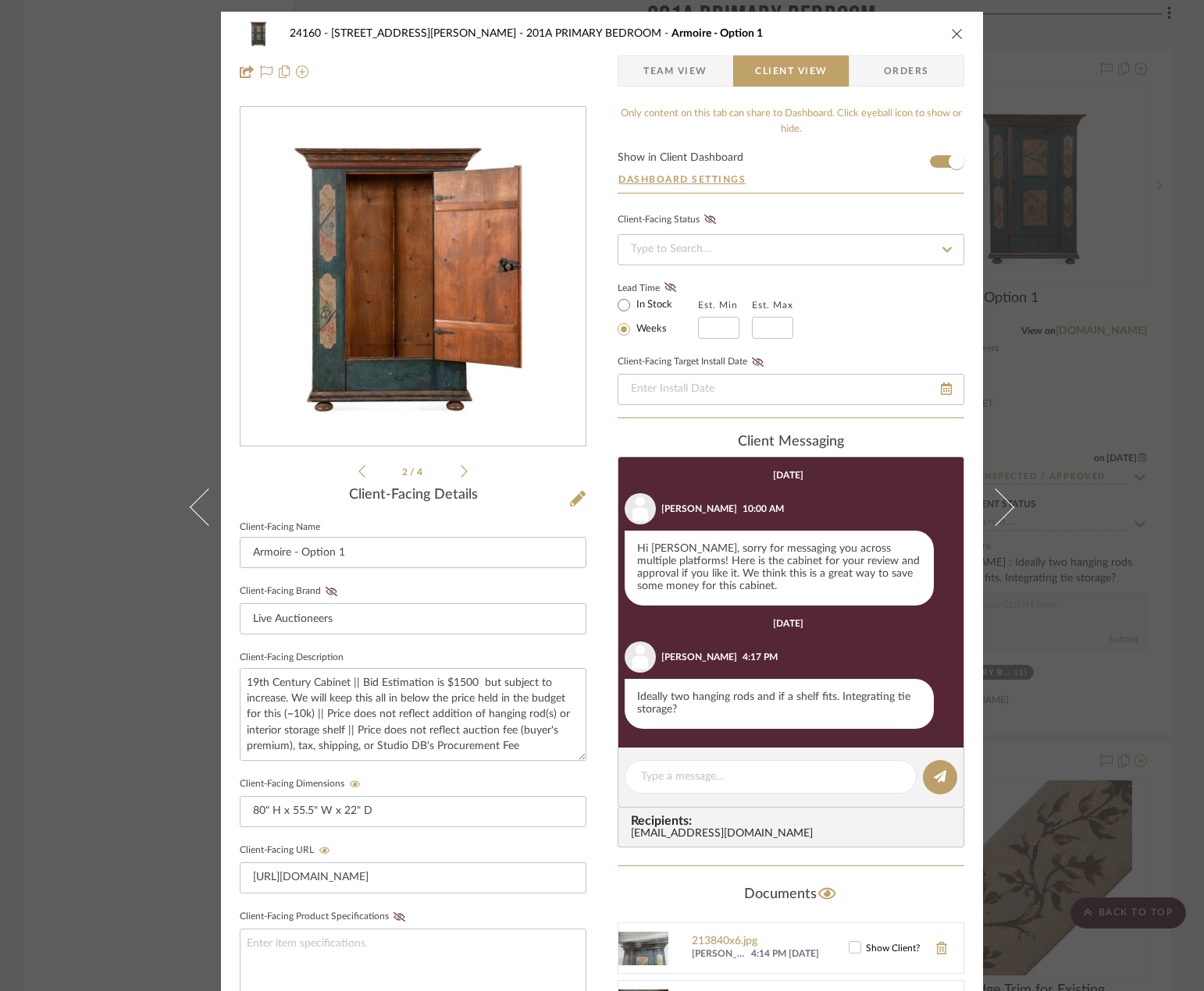
click at [714, 50] on div "24160 - 214 E 18th Street - Satow Elliot 201A PRIMARY BEDROOM Armoire - Option …" at bounding box center [602, 52] width 762 height 82
click at [703, 64] on span "Team View" at bounding box center [675, 71] width 114 height 32
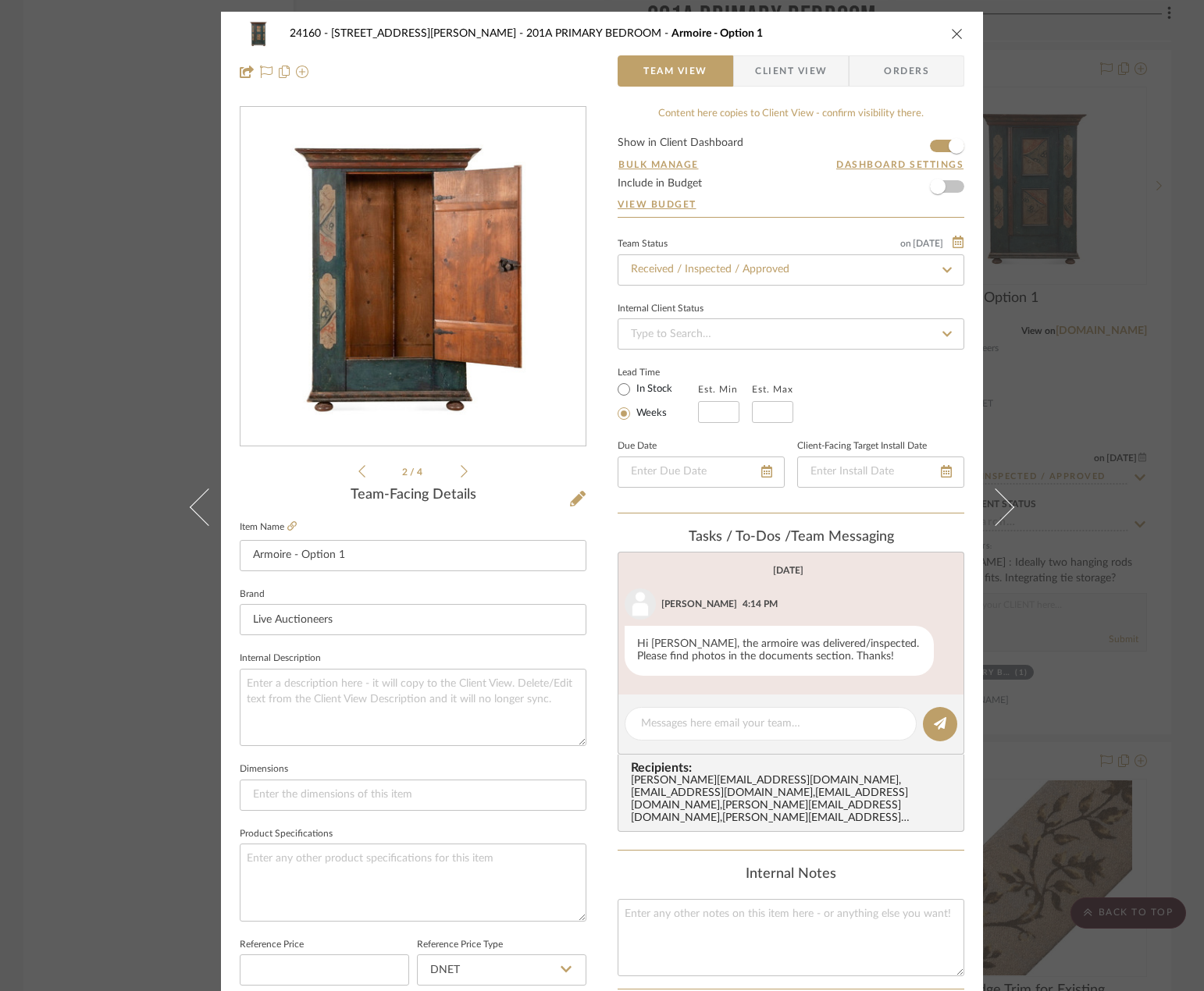
click at [280, 527] on label "Item Name" at bounding box center [268, 527] width 57 height 13
click at [287, 526] on icon at bounding box center [291, 526] width 9 height 9
click at [1153, 378] on div "24160 - 214 E 18th Street - Satow Elliot 201A PRIMARY BEDROOM Armoire - Option …" at bounding box center [602, 495] width 1204 height 991
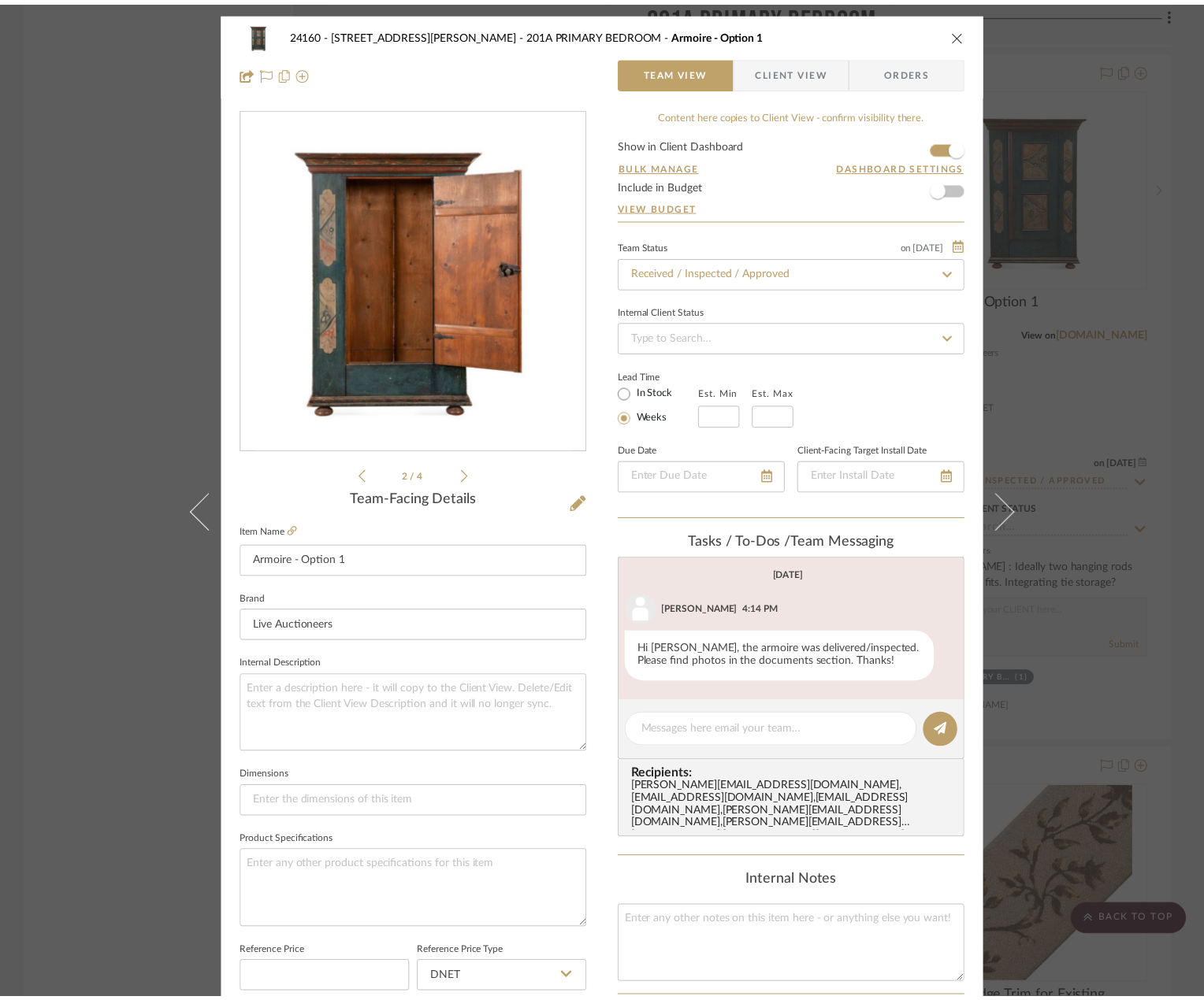
scroll to position [4333, 0]
